Goal: Find specific page/section: Find specific page/section

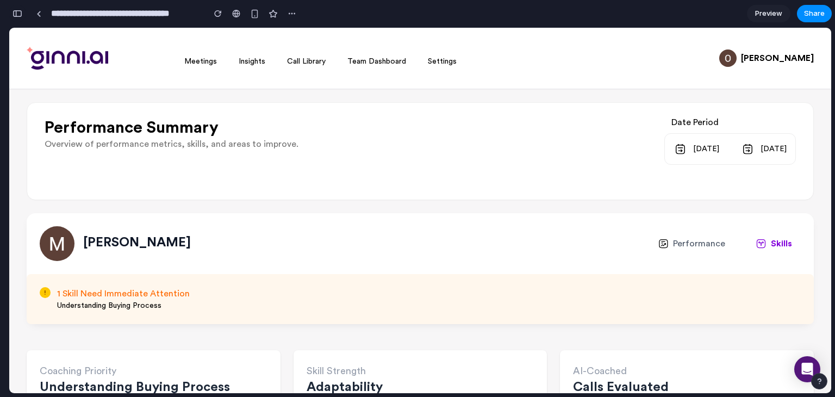
click at [22, 9] on button "button" at bounding box center [17, 13] width 17 height 17
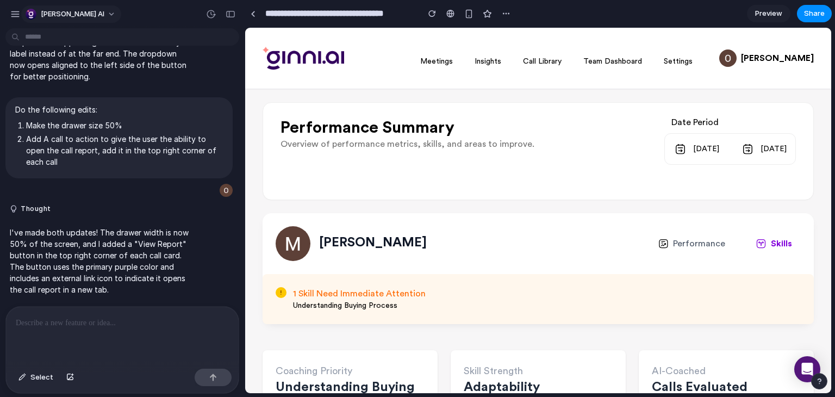
click at [54, 7] on button "[PERSON_NAME] AI" at bounding box center [71, 13] width 100 height 17
click at [235, 14] on div "button" at bounding box center [231, 14] width 10 height 8
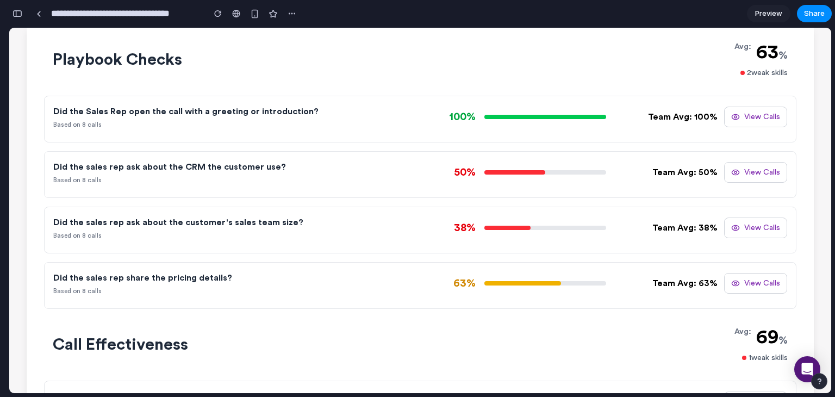
scroll to position [465, 0]
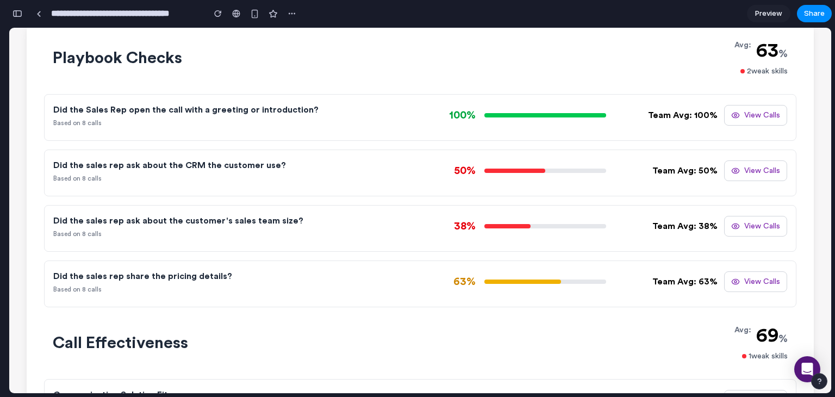
click at [756, 116] on button "View Calls" at bounding box center [755, 115] width 63 height 21
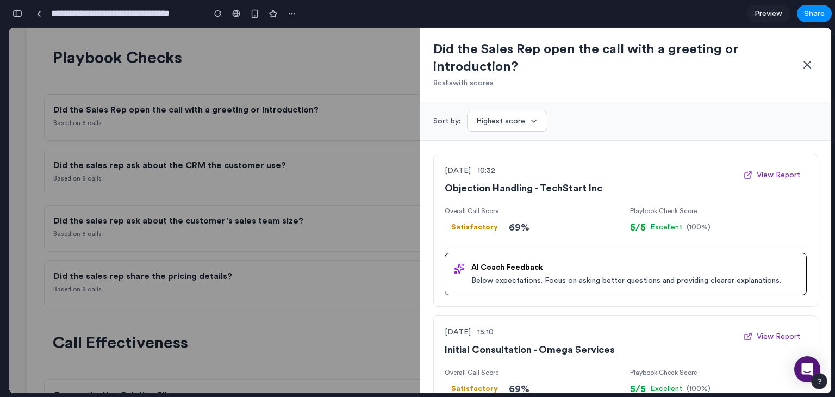
click at [807, 64] on icon at bounding box center [807, 64] width 7 height 7
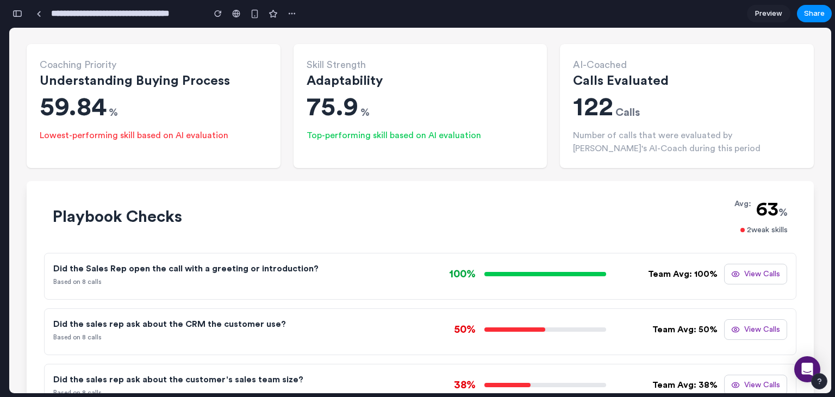
scroll to position [304, 0]
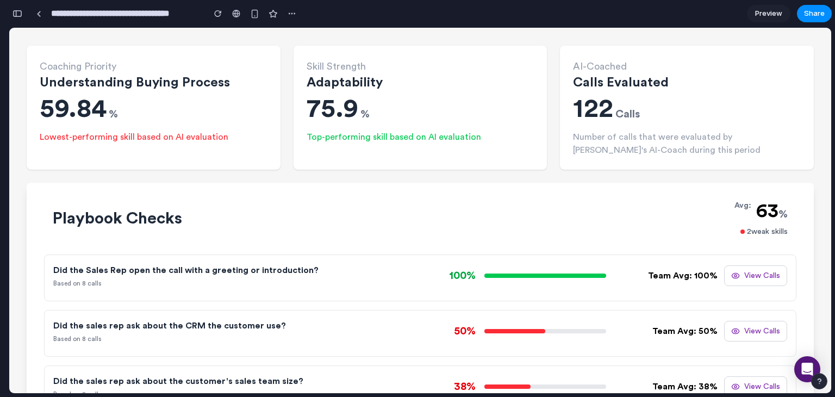
click at [764, 277] on button "View Calls" at bounding box center [755, 275] width 63 height 21
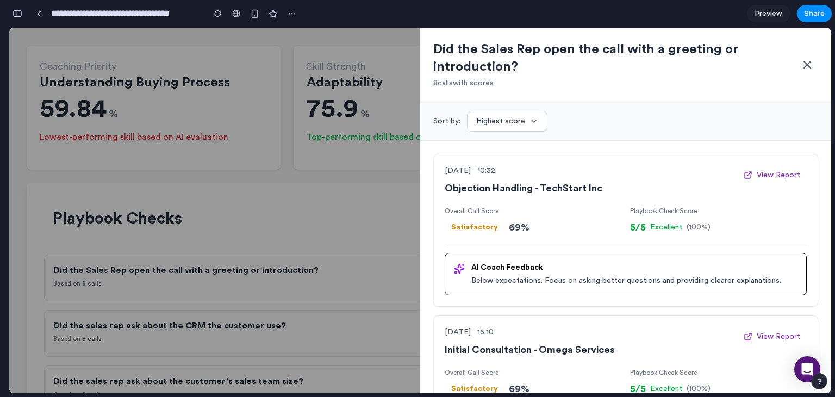
click at [229, 196] on div at bounding box center [420, 210] width 822 height 365
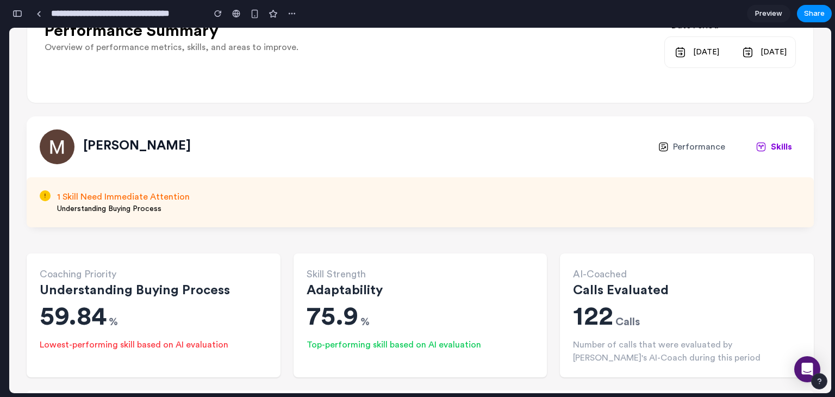
scroll to position [0, 0]
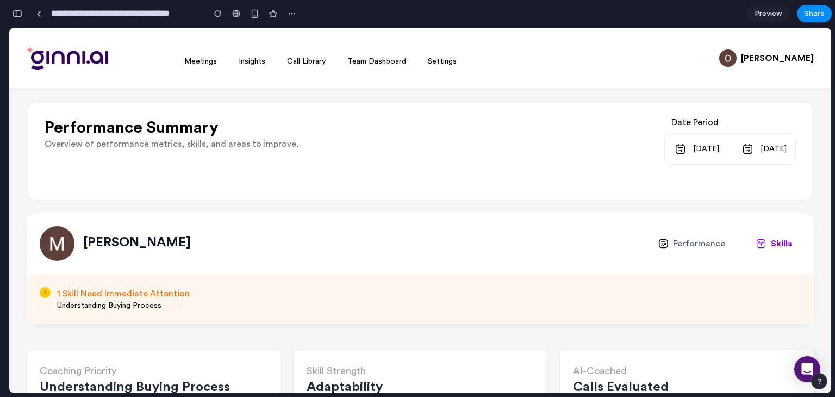
click at [666, 244] on button "Performance" at bounding box center [691, 243] width 85 height 17
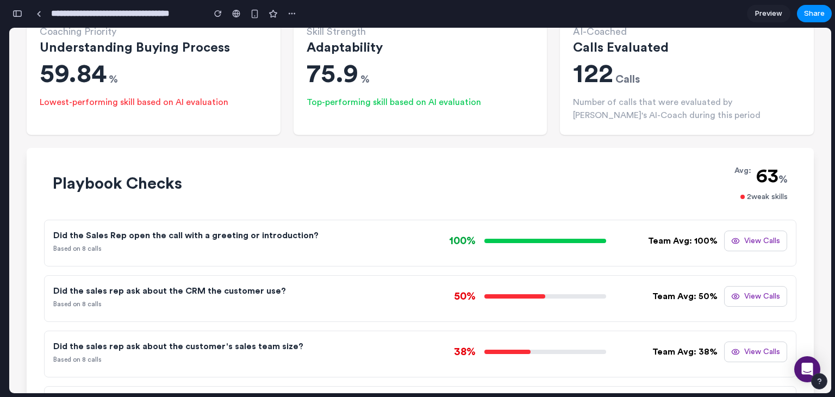
scroll to position [341, 0]
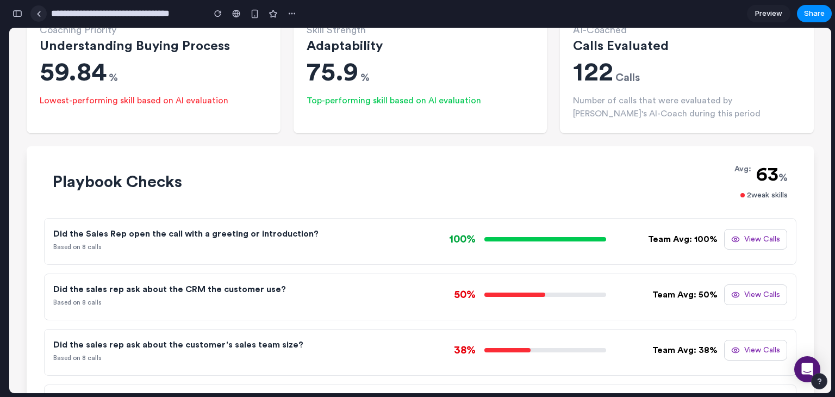
click at [39, 8] on link at bounding box center [38, 13] width 16 height 16
